Goal: Task Accomplishment & Management: Use online tool/utility

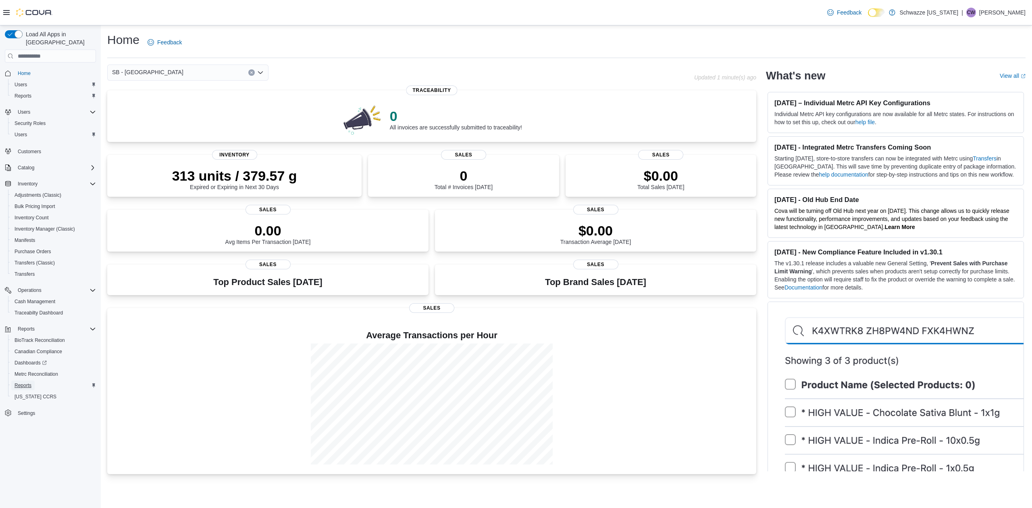
click at [29, 382] on span "Reports" at bounding box center [23, 385] width 17 height 6
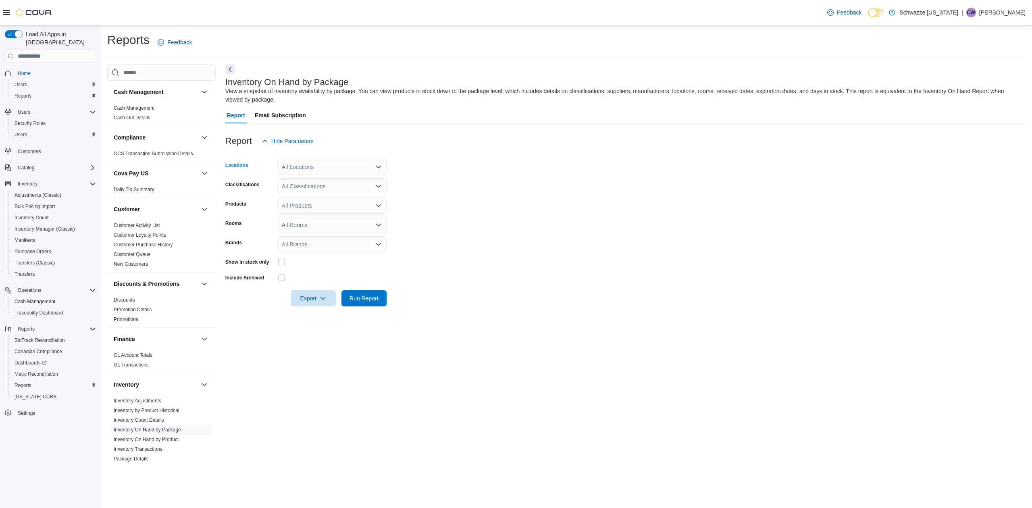
click at [340, 168] on div "All Locations" at bounding box center [333, 167] width 108 height 16
type input "**"
click at [318, 181] on span "SB - Belmar" at bounding box center [335, 181] width 71 height 8
click at [447, 189] on form "Locations SB - Belmar Classifications All Classifications Products All Products…" at bounding box center [625, 227] width 800 height 157
click at [341, 183] on div "All Classifications" at bounding box center [333, 186] width 108 height 16
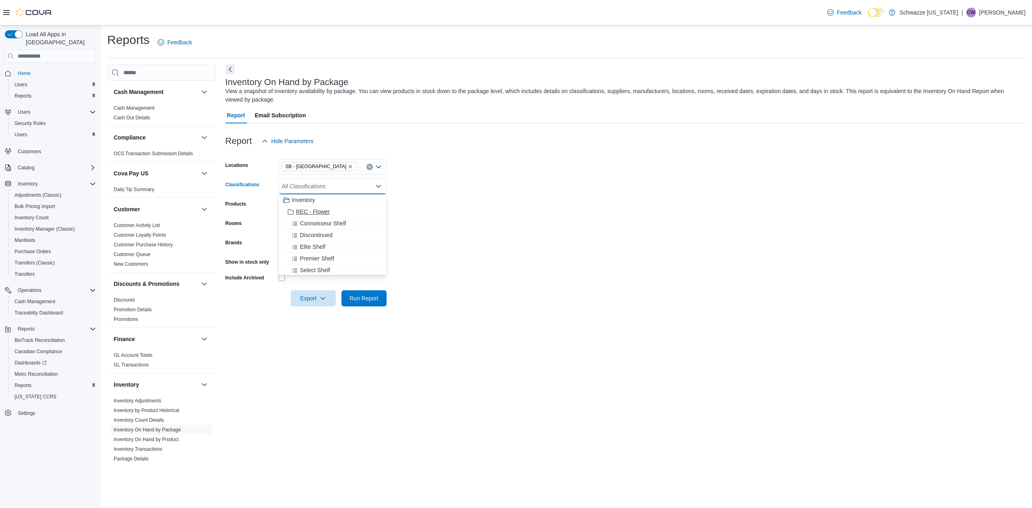
click at [327, 212] on span "REC - Flower" at bounding box center [313, 212] width 34 height 8
click at [248, 265] on div "Show in stock only" at bounding box center [250, 262] width 50 height 12
click at [276, 260] on div "Show in stock only" at bounding box center [305, 262] width 161 height 12
click at [378, 298] on span "Run Report" at bounding box center [363, 298] width 35 height 16
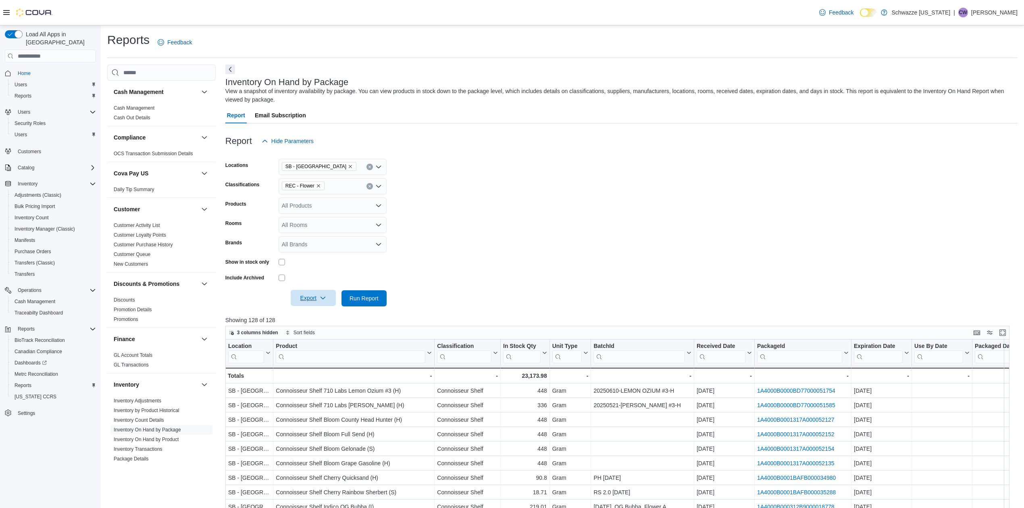
click at [323, 301] on icon "button" at bounding box center [323, 298] width 6 height 6
click at [326, 317] on span "Export to Excel" at bounding box center [314, 314] width 36 height 6
